Goal: Information Seeking & Learning: Learn about a topic

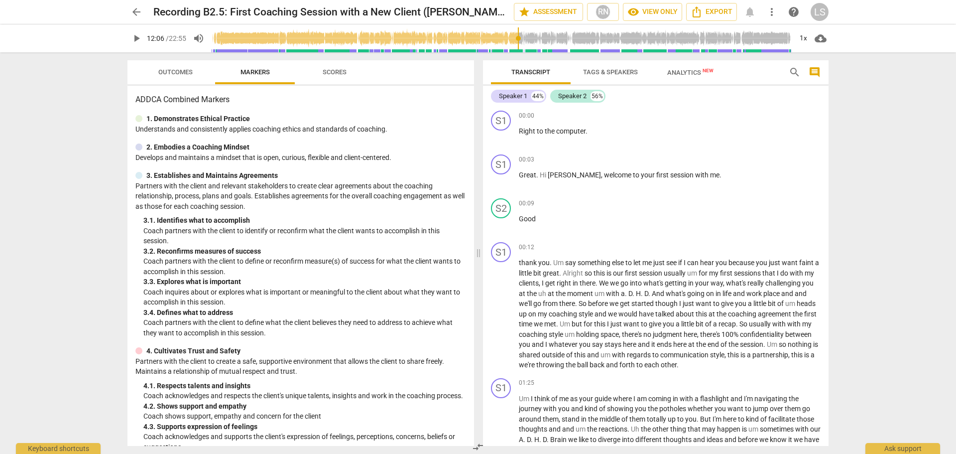
scroll to position [1913, 0]
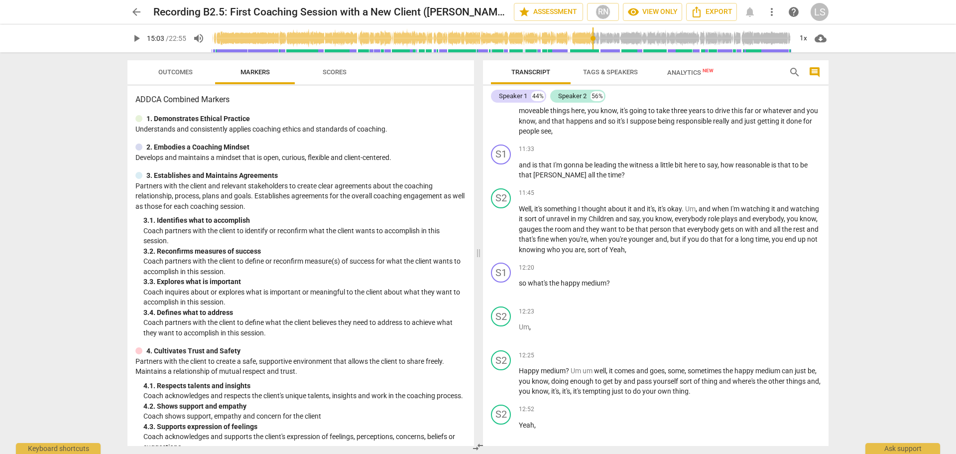
drag, startPoint x: 211, startPoint y: 40, endPoint x: 593, endPoint y: 92, distance: 384.9
click at [593, 54] on input "range" at bounding box center [502, 38] width 580 height 32
click at [137, 41] on span "play_arrow" at bounding box center [136, 38] width 12 height 12
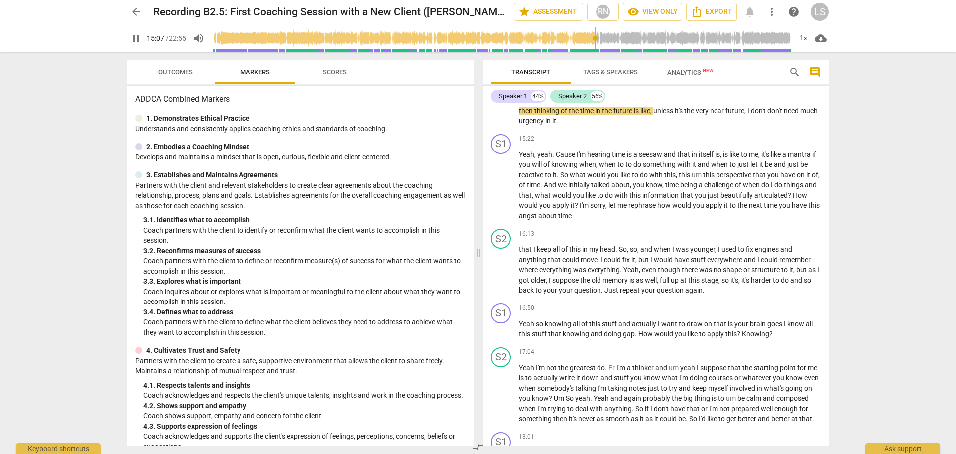
scroll to position [0, 0]
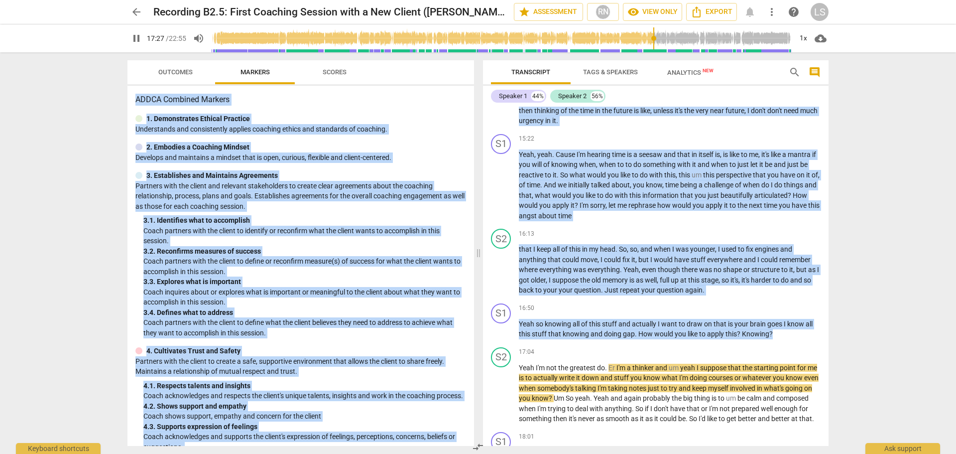
drag, startPoint x: 829, startPoint y: 340, endPoint x: 837, endPoint y: 384, distance: 45.0
click at [837, 384] on div "arrow_back Recording B2.5: First Coaching Session with a New Client (Cathy Rash…" at bounding box center [478, 227] width 956 height 454
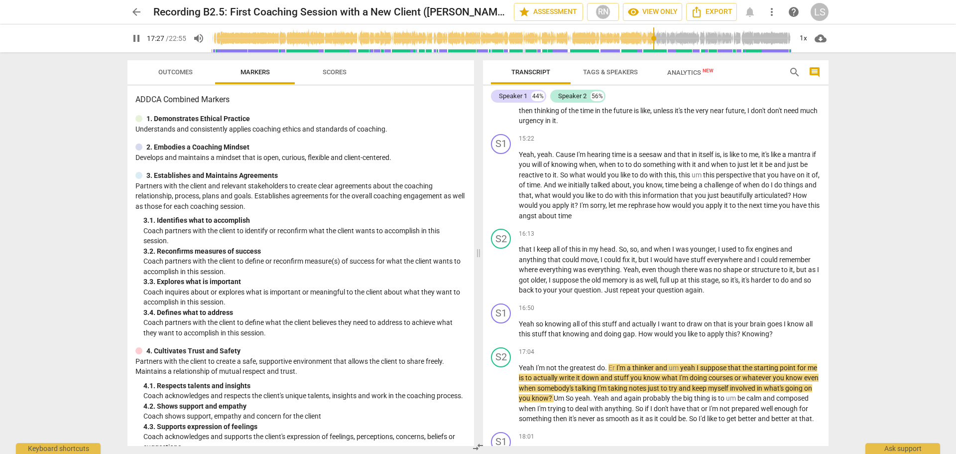
click at [863, 326] on div "arrow_back Recording B2.5: First Coaching Session with a New Client (Cathy Rash…" at bounding box center [478, 227] width 956 height 454
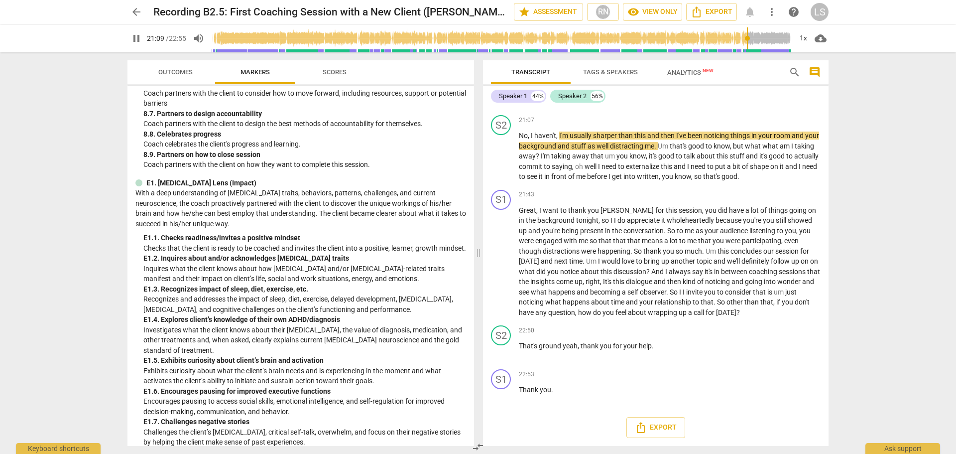
scroll to position [1216, 0]
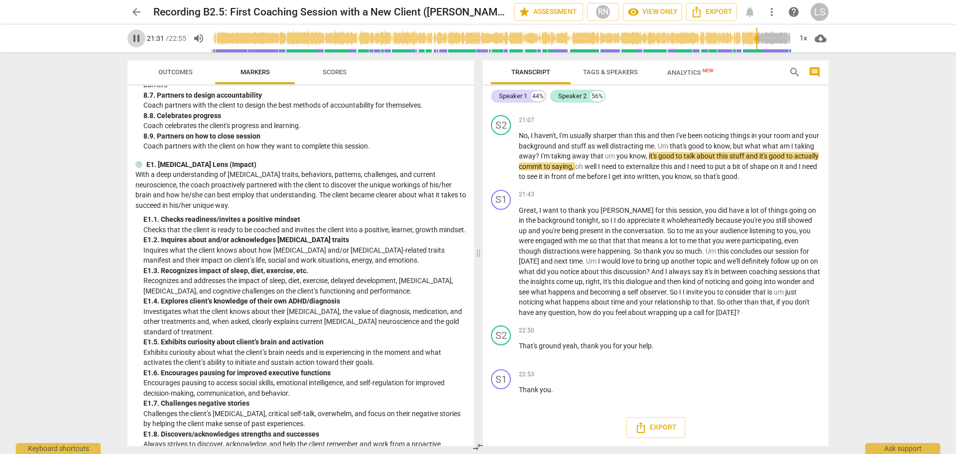
click at [133, 38] on span "pause" at bounding box center [136, 38] width 12 height 12
click at [131, 38] on span "play_arrow" at bounding box center [136, 38] width 12 height 12
type input "1375"
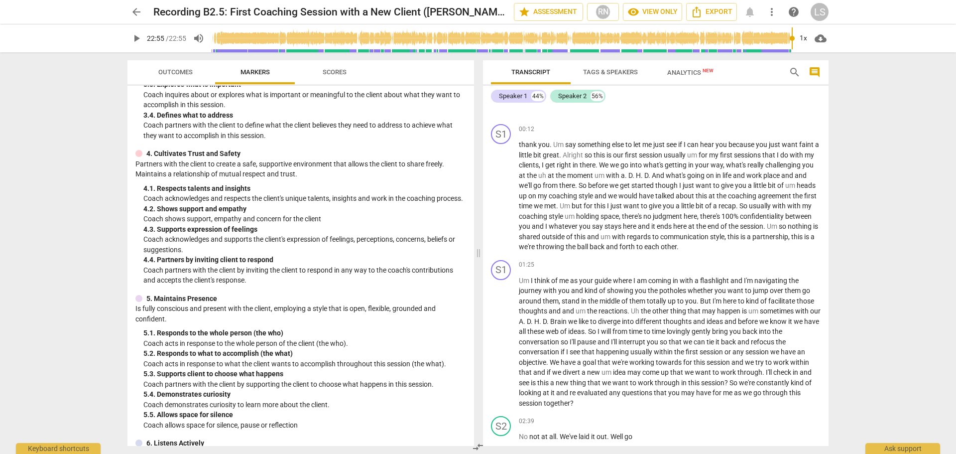
scroll to position [0, 0]
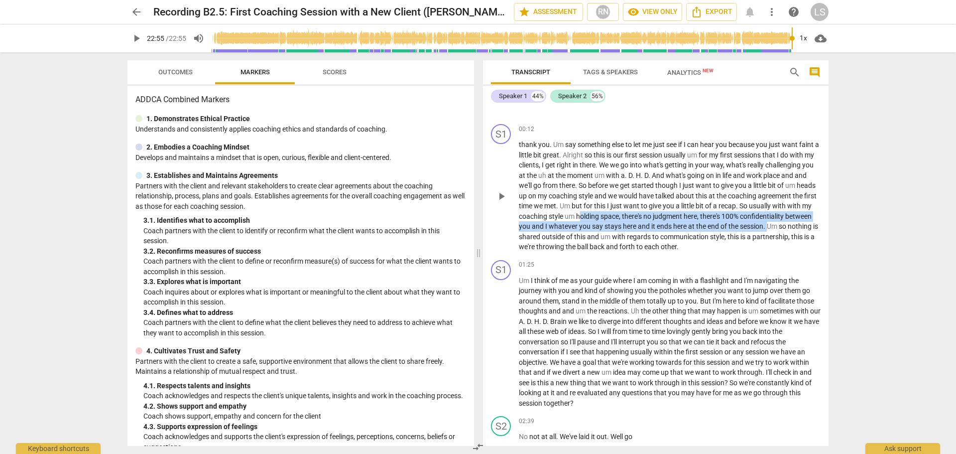
drag, startPoint x: 605, startPoint y: 215, endPoint x: 796, endPoint y: 226, distance: 191.1
click at [796, 226] on p "thank you . Um say something else to let me just see if I can hear you because …" at bounding box center [670, 195] width 302 height 113
drag, startPoint x: 604, startPoint y: 216, endPoint x: 795, endPoint y: 225, distance: 191.4
click at [795, 225] on p "thank you . Um say something else to let me just see if I can hear you because …" at bounding box center [670, 195] width 302 height 113
click at [710, 220] on p "thank you . Um say something else to let me just see if I can hear you because …" at bounding box center [670, 195] width 302 height 113
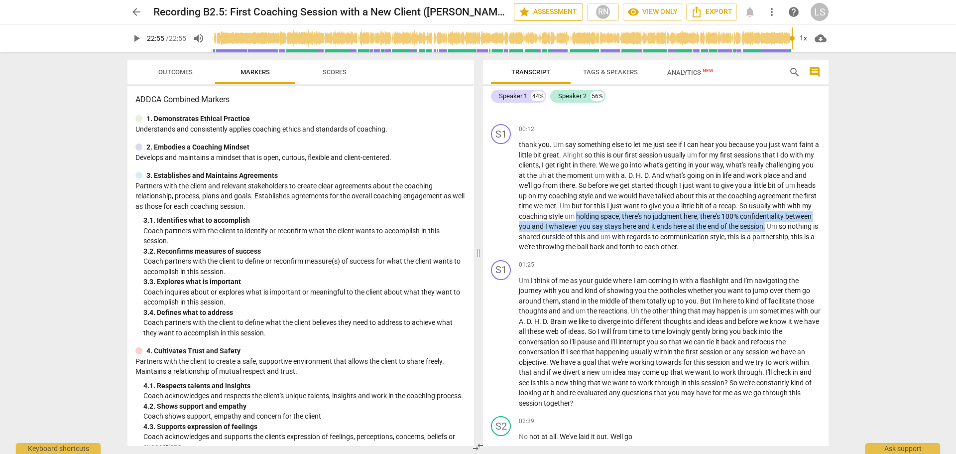
click at [555, 18] on button "star Assessment" at bounding box center [548, 12] width 69 height 18
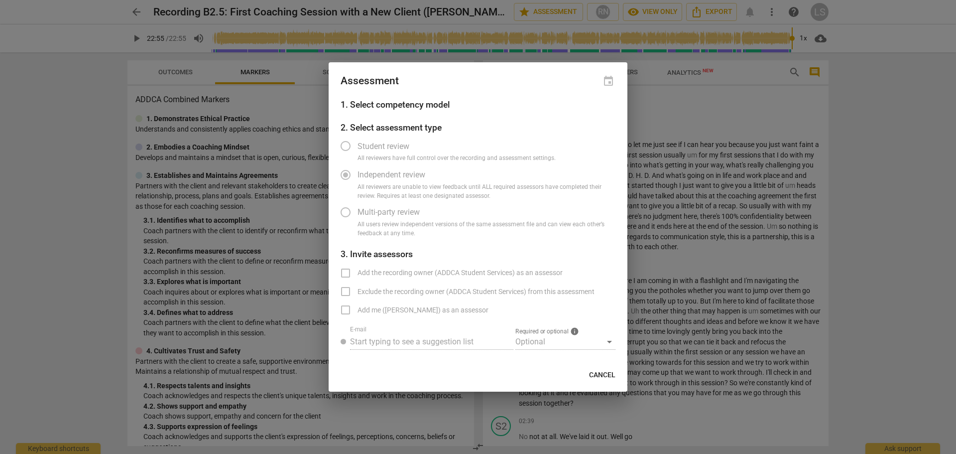
click at [375, 185] on span "All reviewers are unable to view feedback until ALL required assessors have com…" at bounding box center [483, 191] width 250 height 17
drag, startPoint x: 374, startPoint y: 101, endPoint x: 381, endPoint y: 117, distance: 16.7
click at [374, 102] on h3 "1. Select competency model" at bounding box center [478, 104] width 275 height 13
click at [593, 377] on span "Cancel" at bounding box center [602, 375] width 26 height 10
radio input "false"
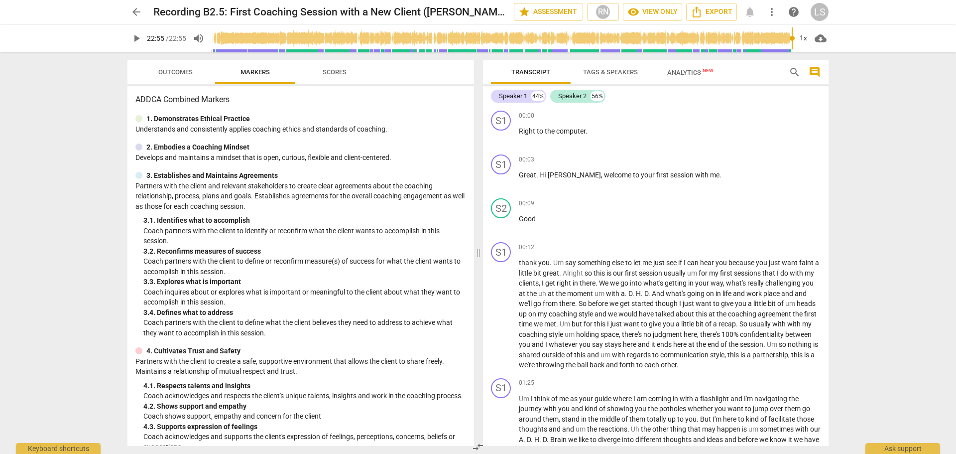
click at [606, 75] on span "Tags & Speakers" at bounding box center [610, 71] width 55 height 7
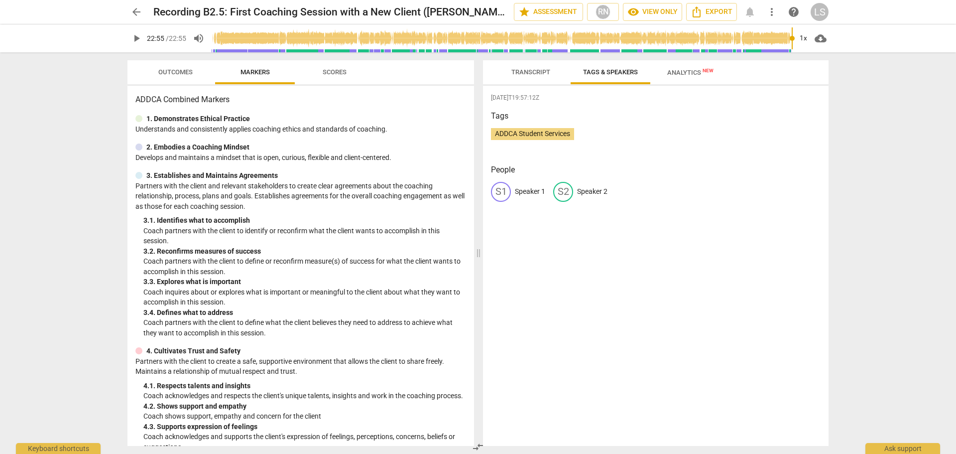
click at [535, 72] on span "Transcript" at bounding box center [530, 71] width 39 height 7
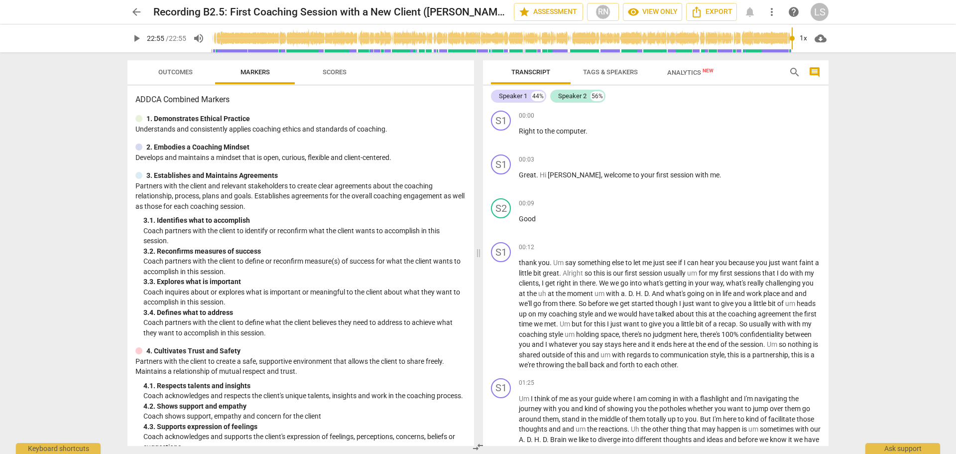
click at [693, 77] on span "Analytics New" at bounding box center [690, 72] width 70 height 15
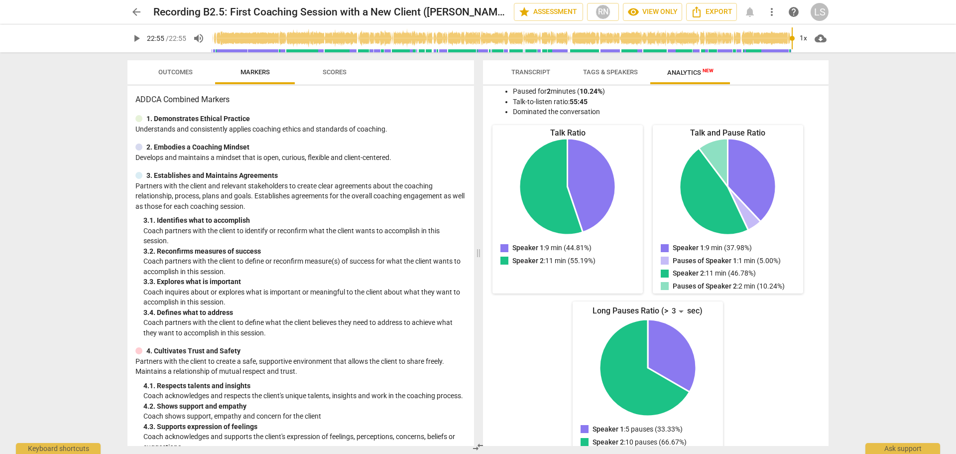
scroll to position [90, 0]
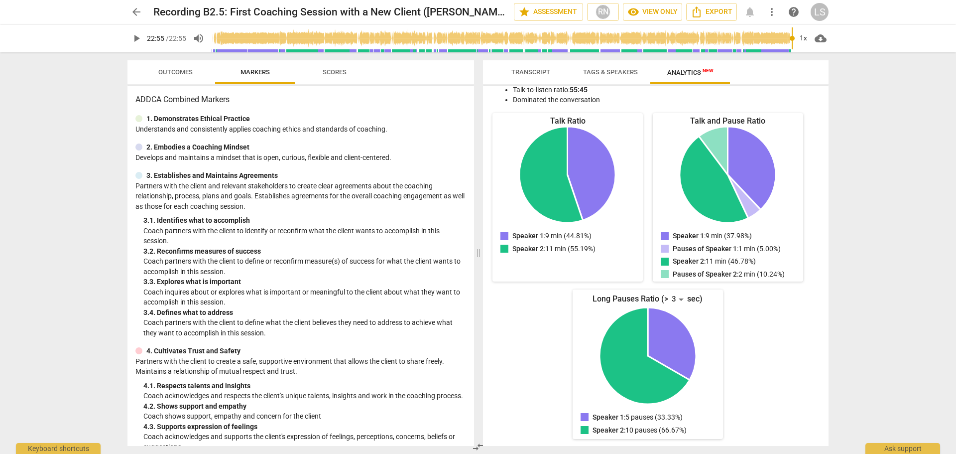
click at [529, 68] on span "Transcript" at bounding box center [530, 71] width 39 height 7
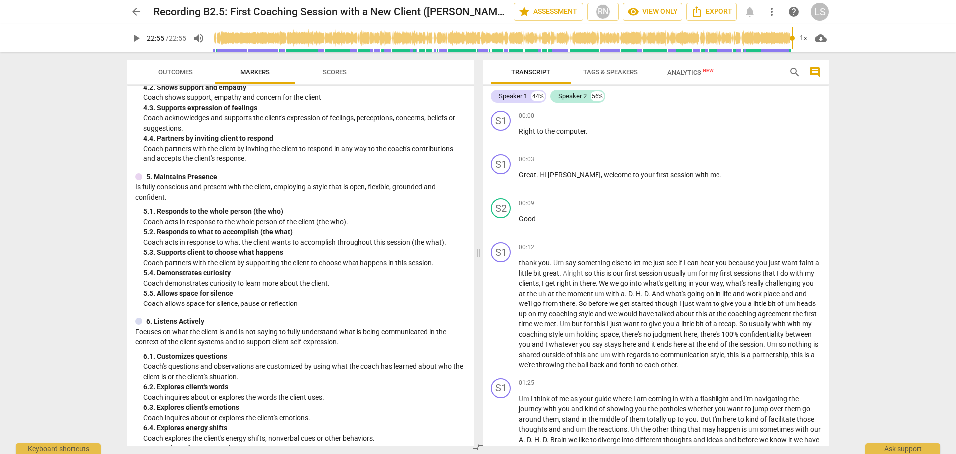
scroll to position [338, 0]
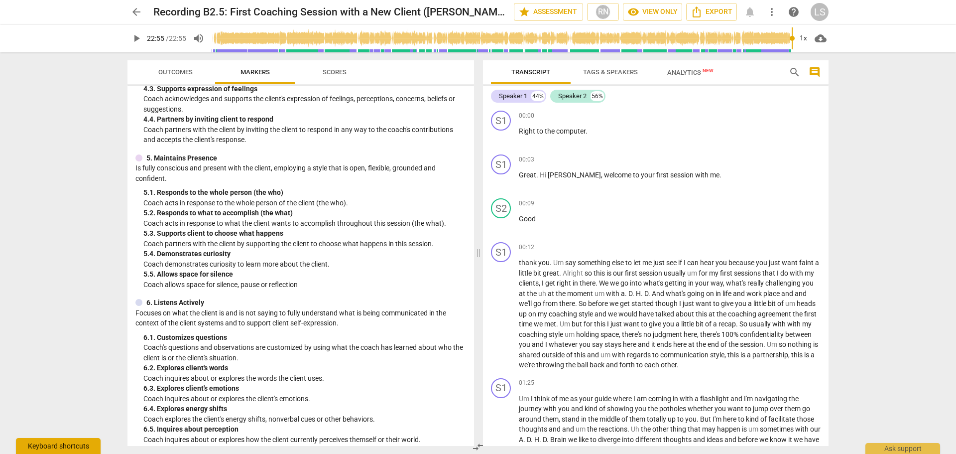
click at [61, 448] on div "Keyboard shortcuts" at bounding box center [58, 446] width 85 height 16
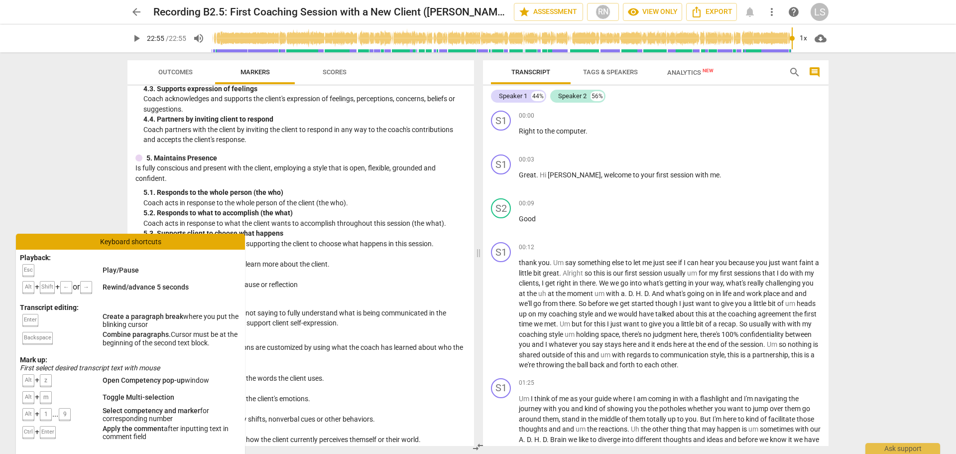
click at [94, 185] on div "arrow_back Recording B2.5: First Coaching Session with a New Client (Cathy Rash…" at bounding box center [478, 227] width 956 height 454
click at [124, 235] on div "Keyboard shortcuts" at bounding box center [130, 242] width 229 height 16
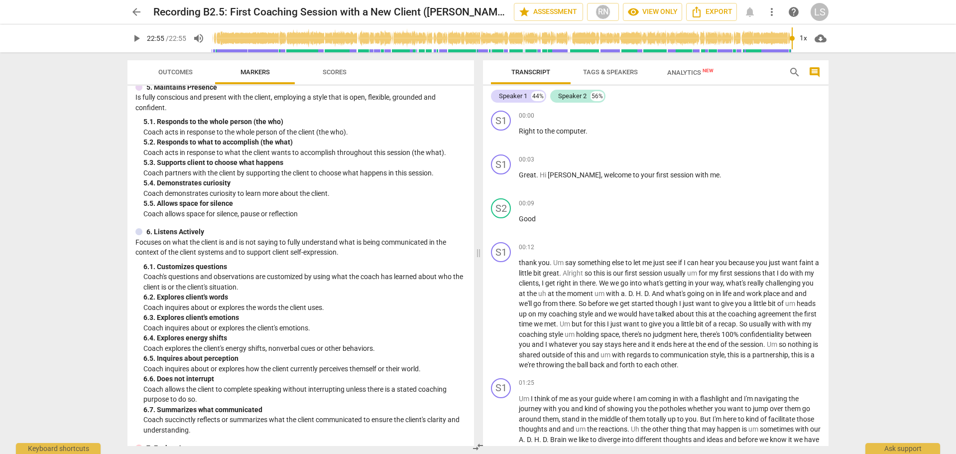
scroll to position [603, 0]
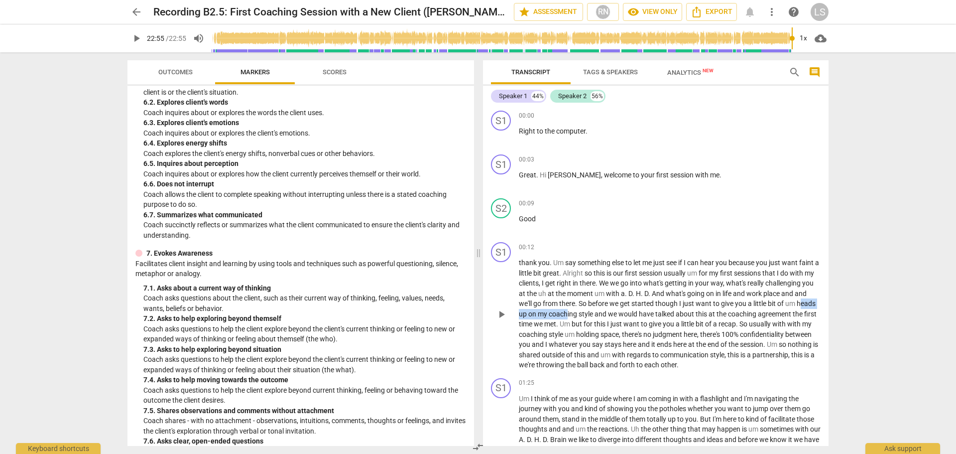
drag, startPoint x: 521, startPoint y: 317, endPoint x: 588, endPoint y: 312, distance: 66.9
click at [588, 312] on p "thank you . Um say something else to let me just see if I can hear you because …" at bounding box center [670, 313] width 302 height 113
drag, startPoint x: 588, startPoint y: 312, endPoint x: 578, endPoint y: 312, distance: 10.0
click at [578, 312] on span "coaching" at bounding box center [564, 314] width 30 height 8
click at [640, 288] on p "thank you . Um say something else to let me just see if I can hear you because …" at bounding box center [670, 313] width 302 height 113
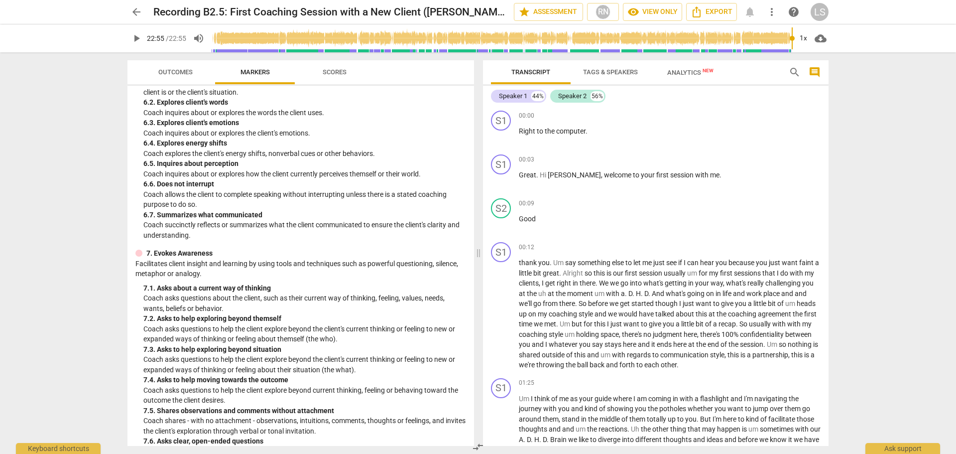
click at [347, 76] on span "Scores" at bounding box center [335, 72] width 48 height 13
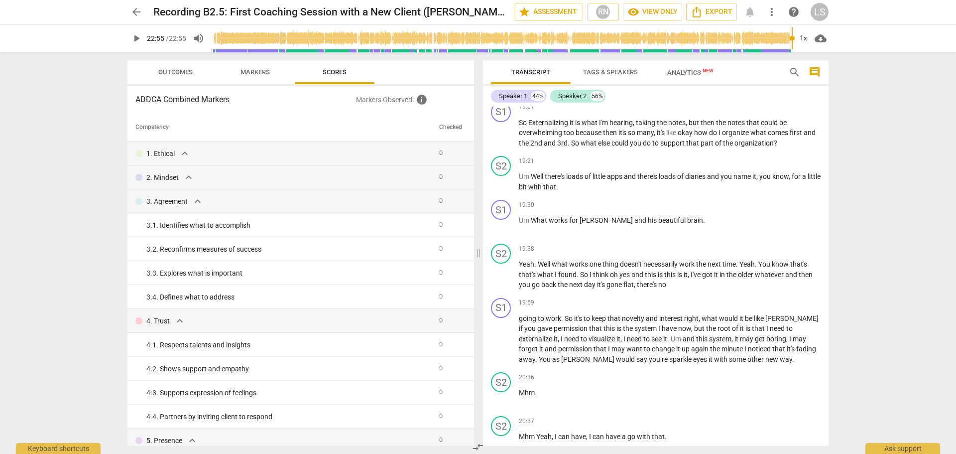
scroll to position [3100, 0]
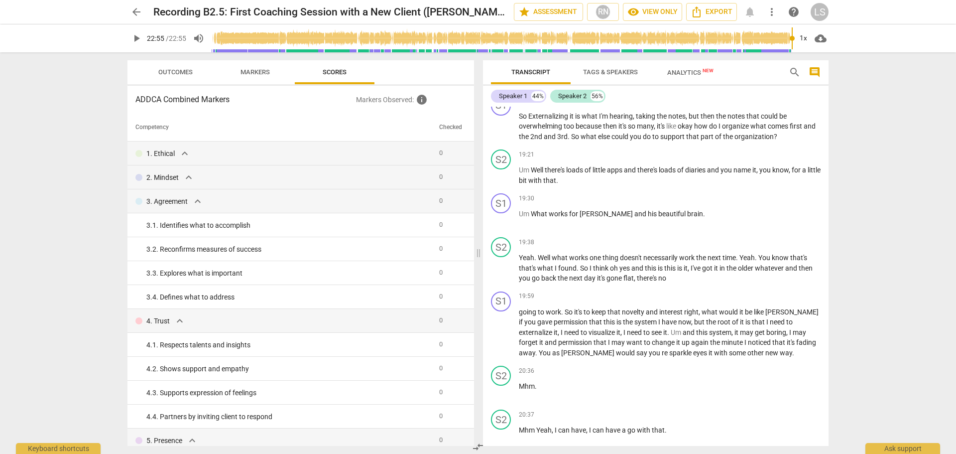
type input "1375"
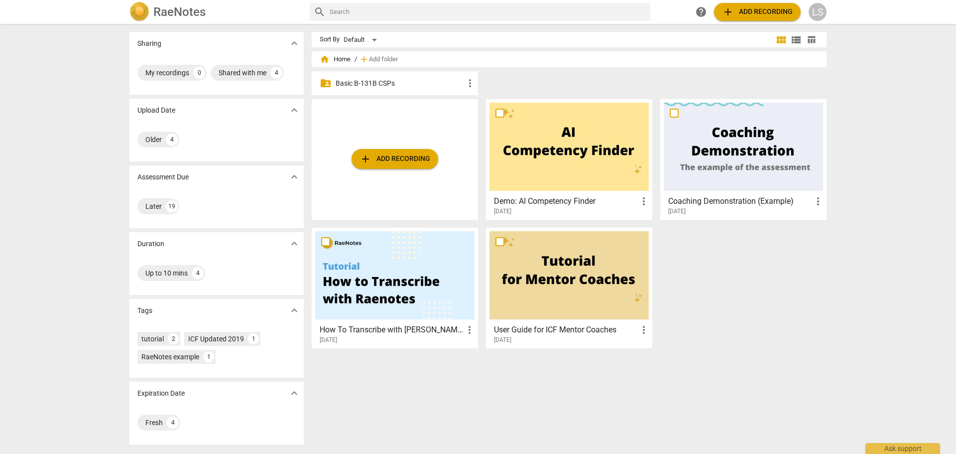
click at [340, 60] on span "home Home" at bounding box center [335, 59] width 31 height 10
click at [388, 90] on div "folder_shared Basic B-131B CSPs more_vert" at bounding box center [395, 83] width 166 height 24
click at [393, 85] on p "Basic B-131B CSPs" at bounding box center [400, 83] width 128 height 10
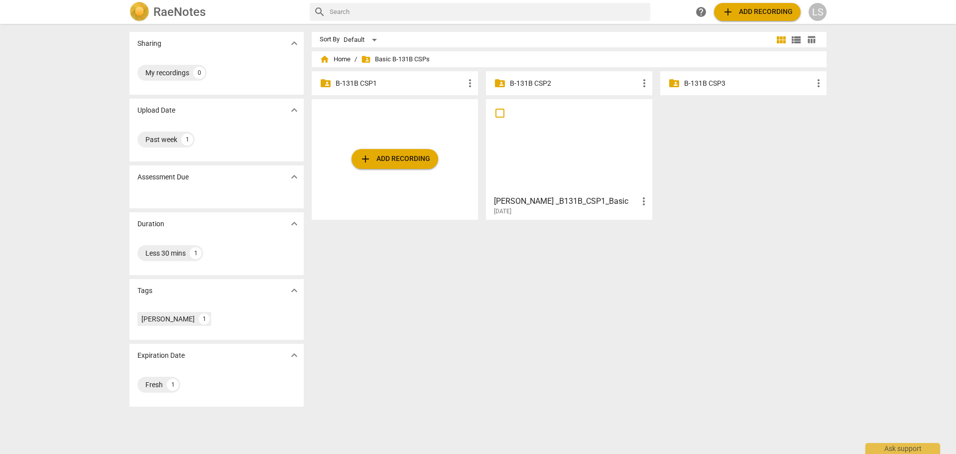
click at [425, 76] on div "folder_shared B-131B CSP1 more_vert" at bounding box center [395, 83] width 166 height 24
click at [422, 81] on p "B-131B CSP1" at bounding box center [400, 83] width 128 height 10
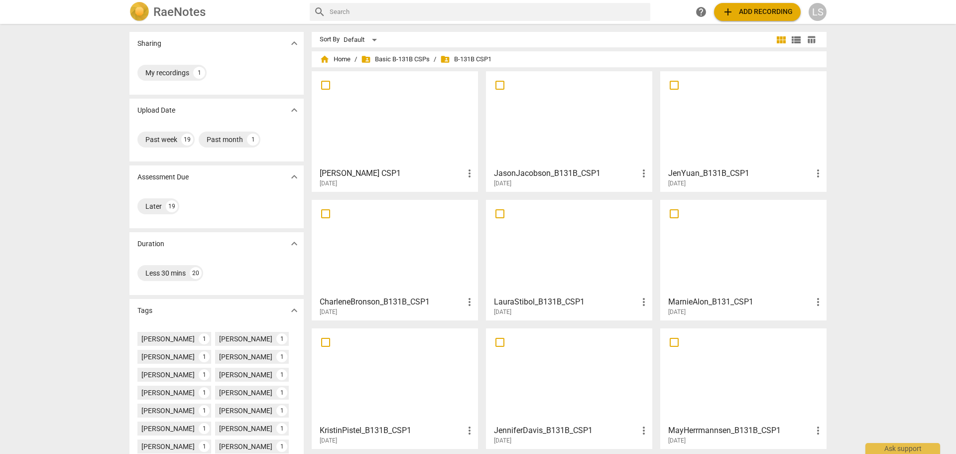
click at [88, 101] on div "Sharing expand_more My recordings 1 Upload Date expand_more Past week 19 Past m…" at bounding box center [478, 239] width 956 height 429
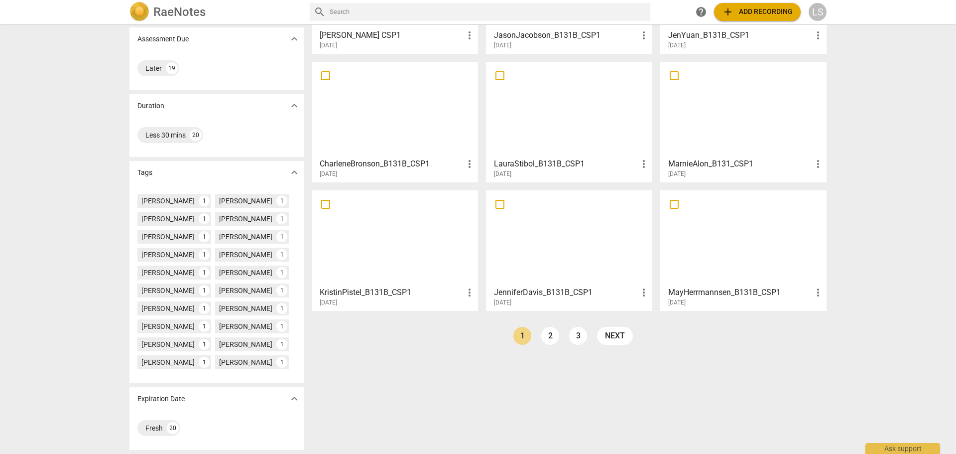
scroll to position [156, 0]
drag, startPoint x: 544, startPoint y: 313, endPoint x: 510, endPoint y: 304, distance: 34.4
click at [543, 327] on link "2" at bounding box center [550, 336] width 18 height 18
click at [601, 327] on link "3" at bounding box center [601, 336] width 18 height 18
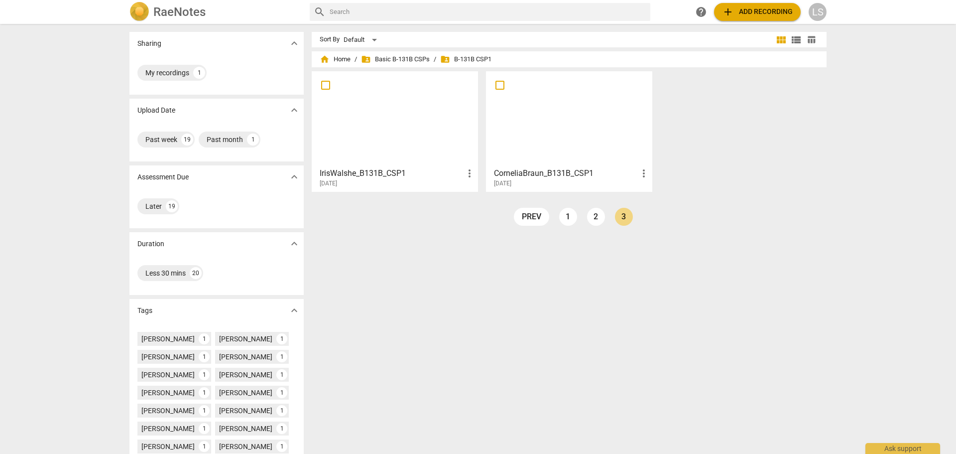
scroll to position [5, 0]
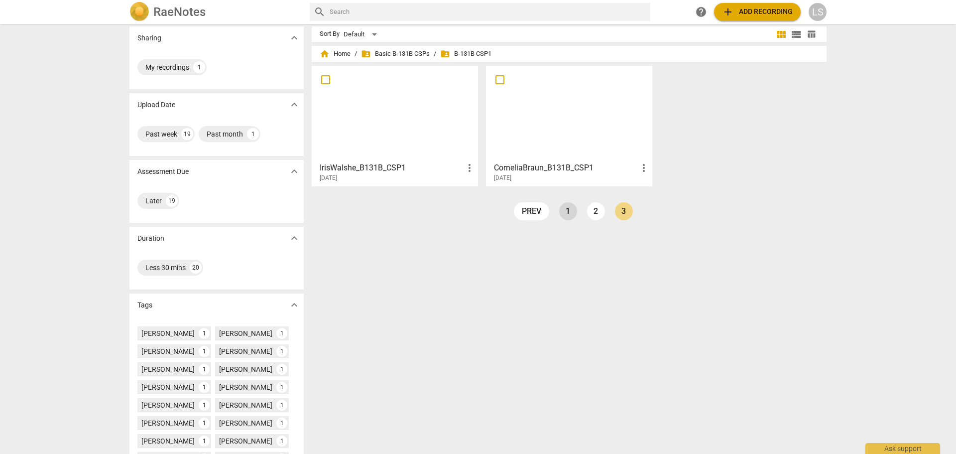
click at [560, 211] on link "1" at bounding box center [568, 211] width 18 height 18
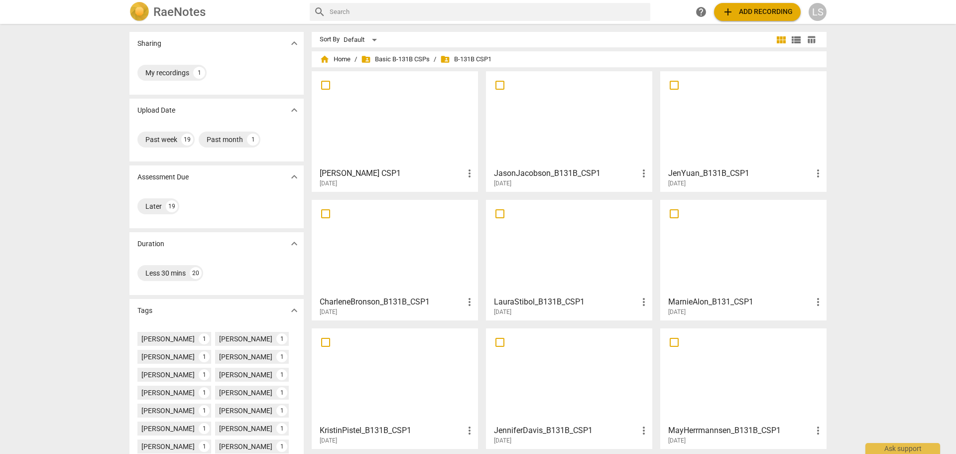
click at [116, 105] on div "Sharing expand_more My recordings 1 Upload Date expand_more Past week 19 Past m…" at bounding box center [478, 239] width 956 height 429
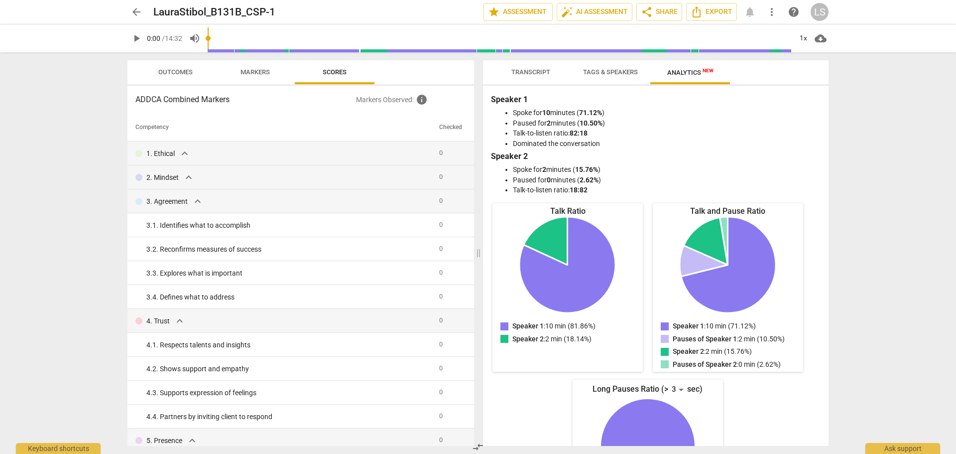
scroll to position [90, 0]
